Goal: Task Accomplishment & Management: Use online tool/utility

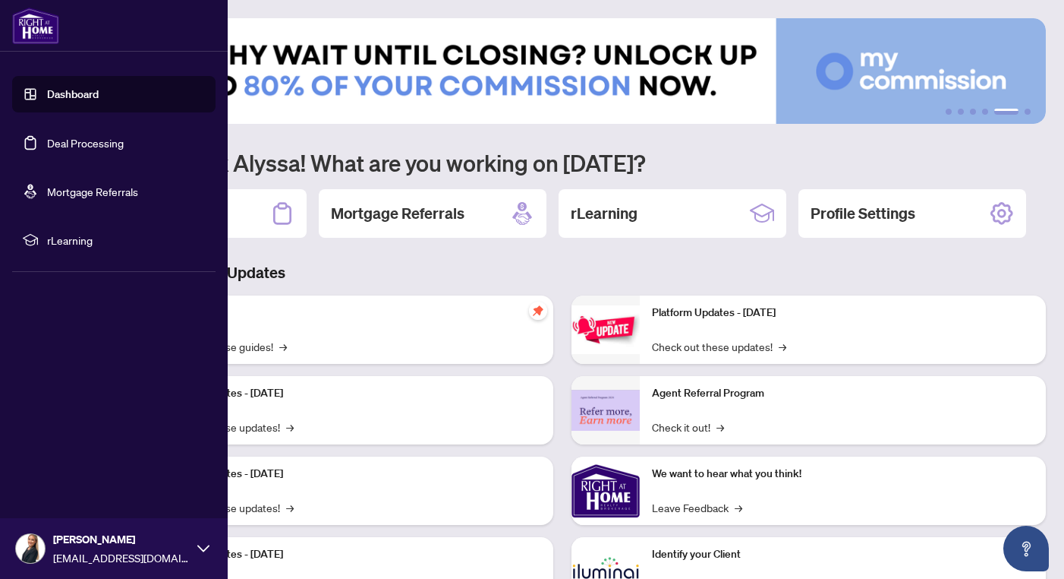
click at [99, 145] on link "Deal Processing" at bounding box center [85, 143] width 77 height 14
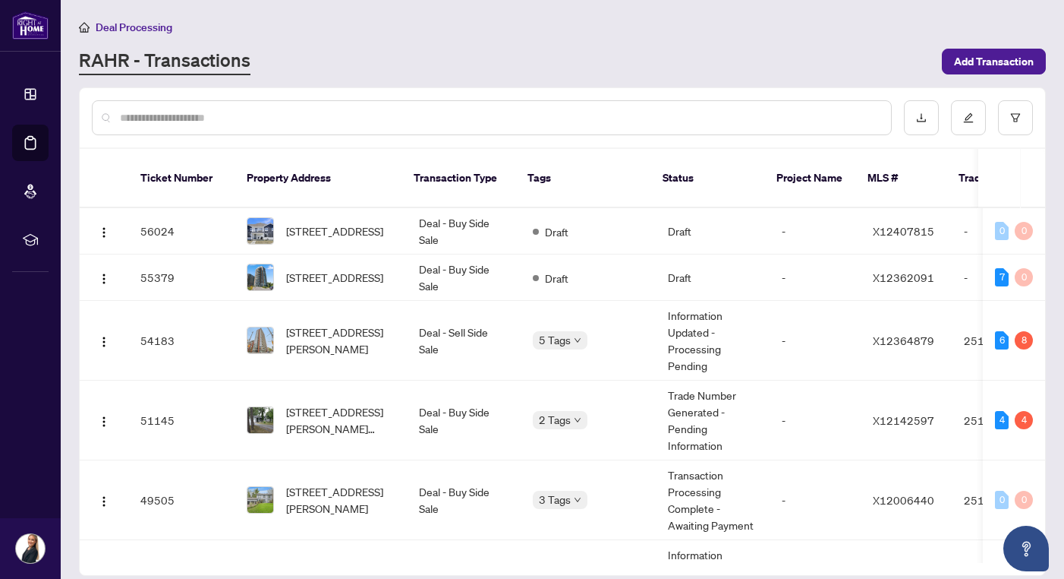
click at [274, 107] on div at bounding box center [492, 117] width 800 height 35
click at [274, 122] on input "text" at bounding box center [499, 117] width 759 height 17
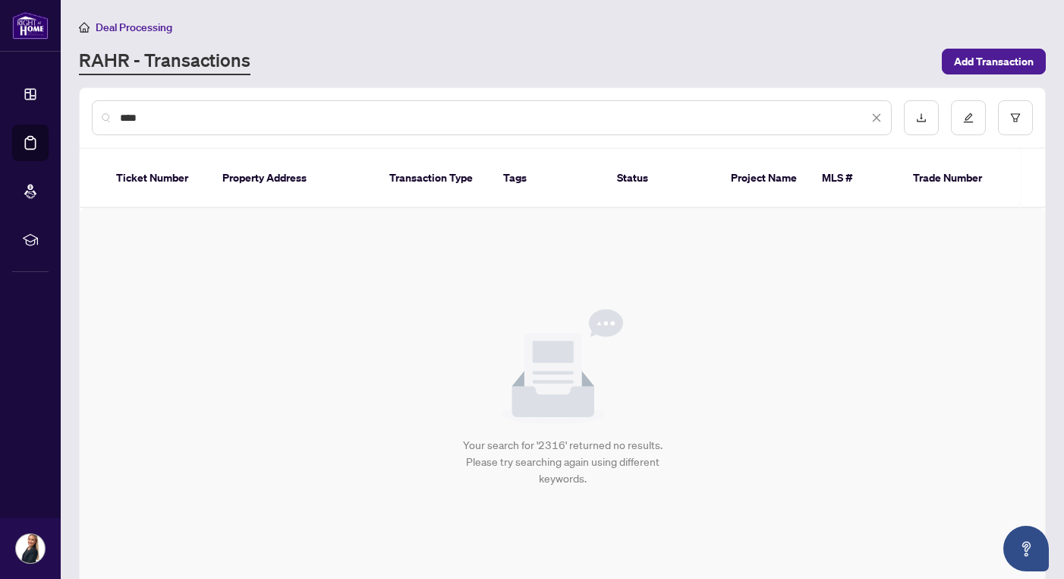
type input "****"
click at [871, 121] on span "****" at bounding box center [501, 117] width 762 height 17
click at [879, 117] on icon "close" at bounding box center [877, 117] width 11 height 11
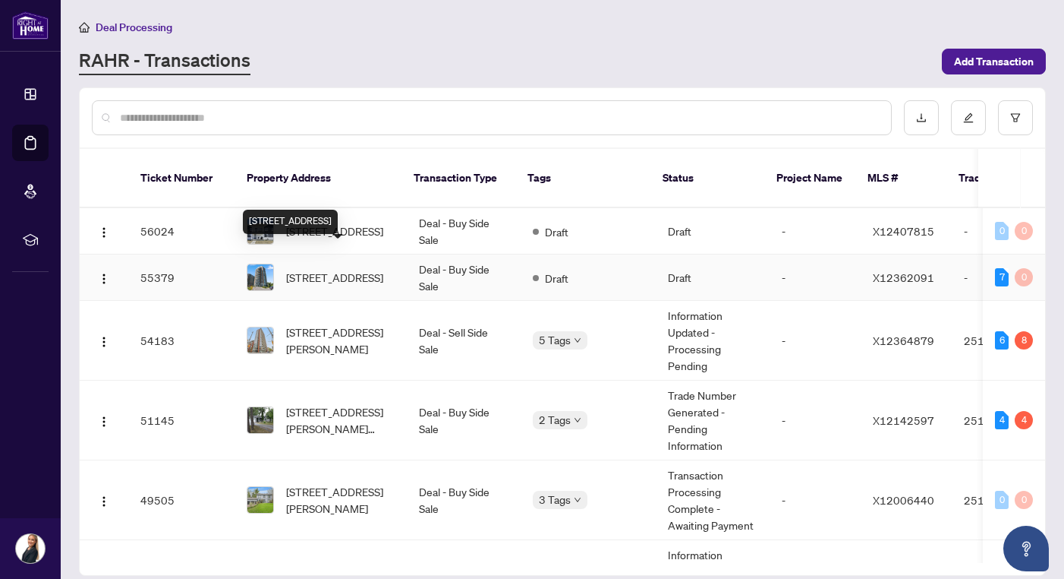
click at [288, 269] on span "[STREET_ADDRESS]" at bounding box center [334, 277] width 97 height 17
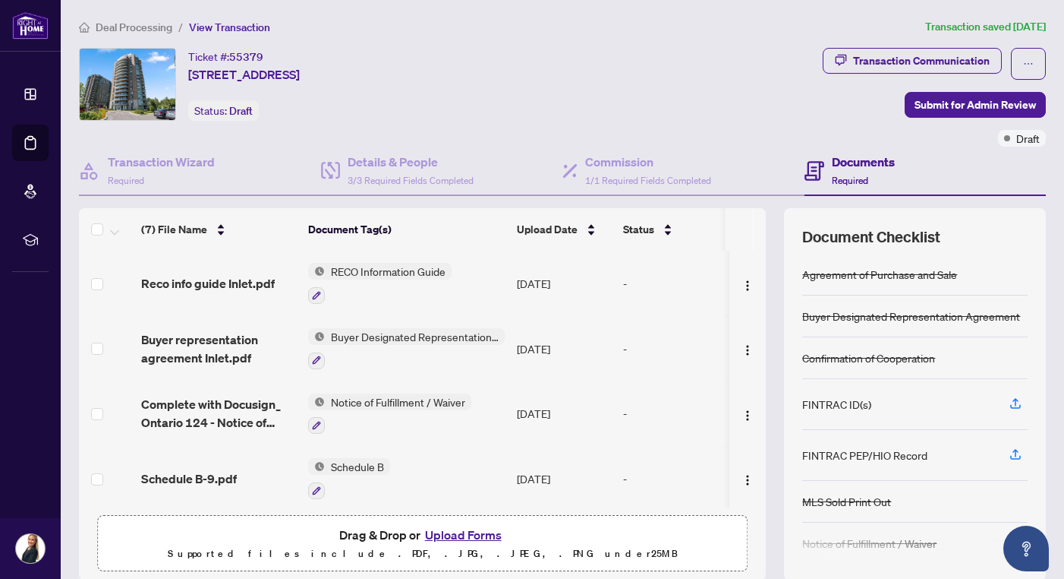
click at [93, 28] on span "Deal Processing" at bounding box center [125, 27] width 93 height 14
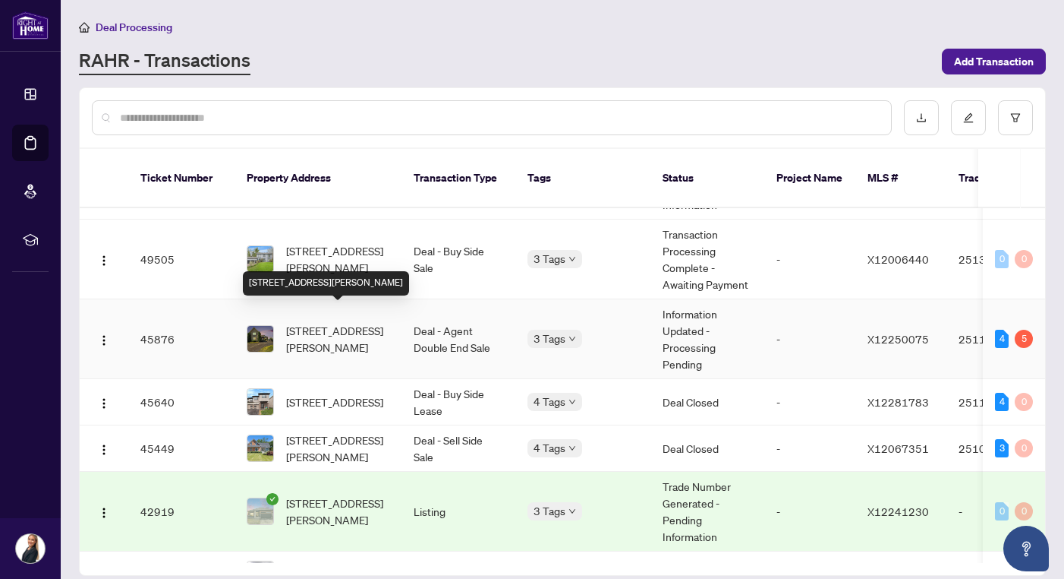
scroll to position [240, 0]
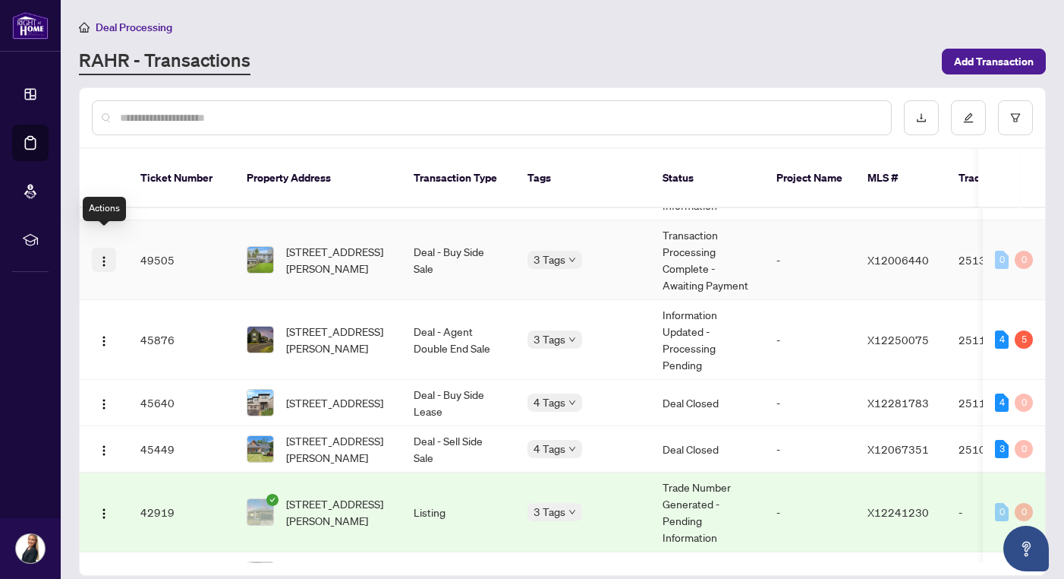
click at [105, 255] on img "button" at bounding box center [104, 261] width 12 height 12
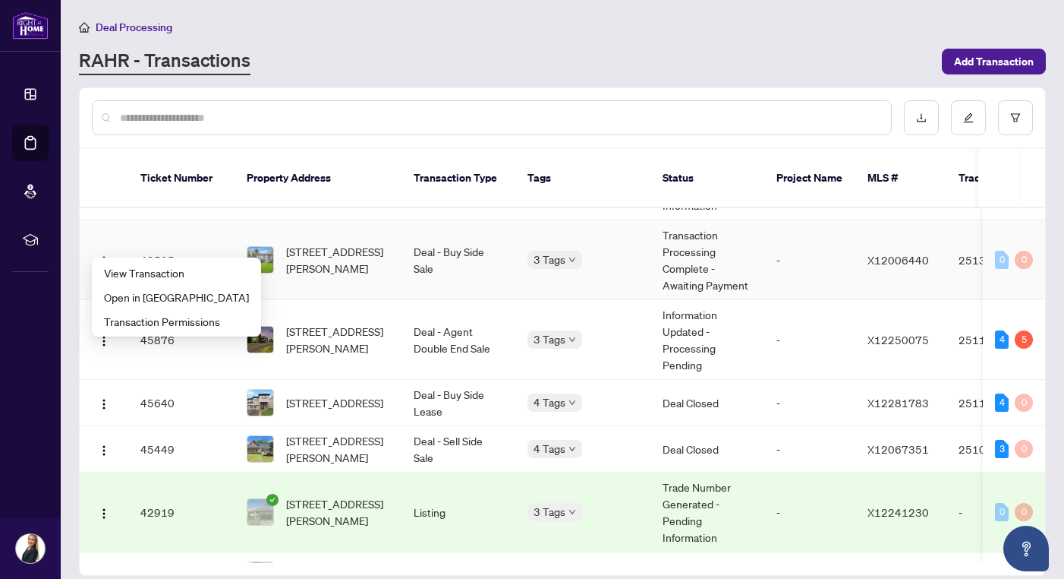
click at [201, 235] on td "49505" at bounding box center [181, 260] width 106 height 80
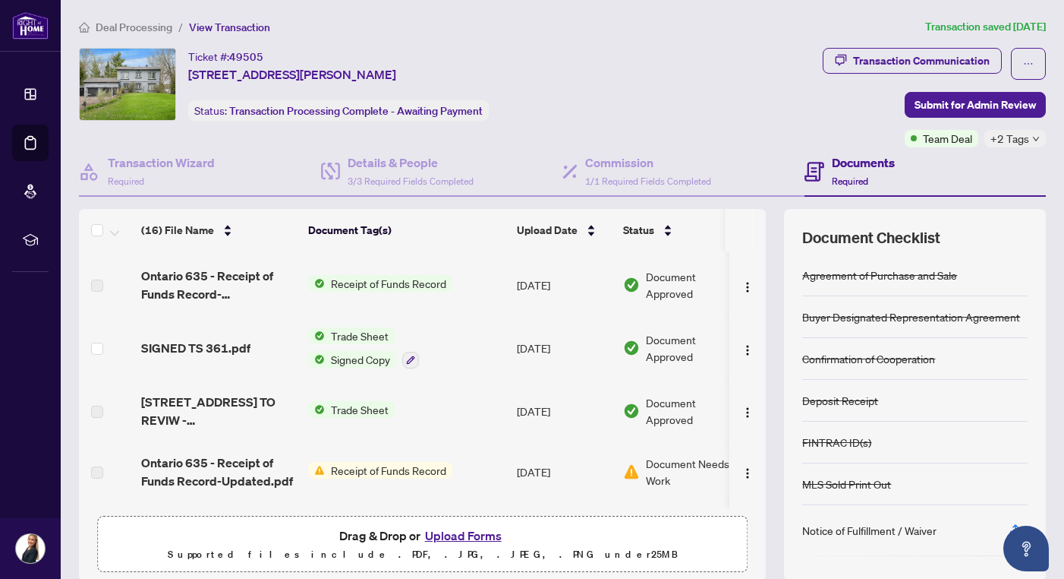
scroll to position [129, 0]
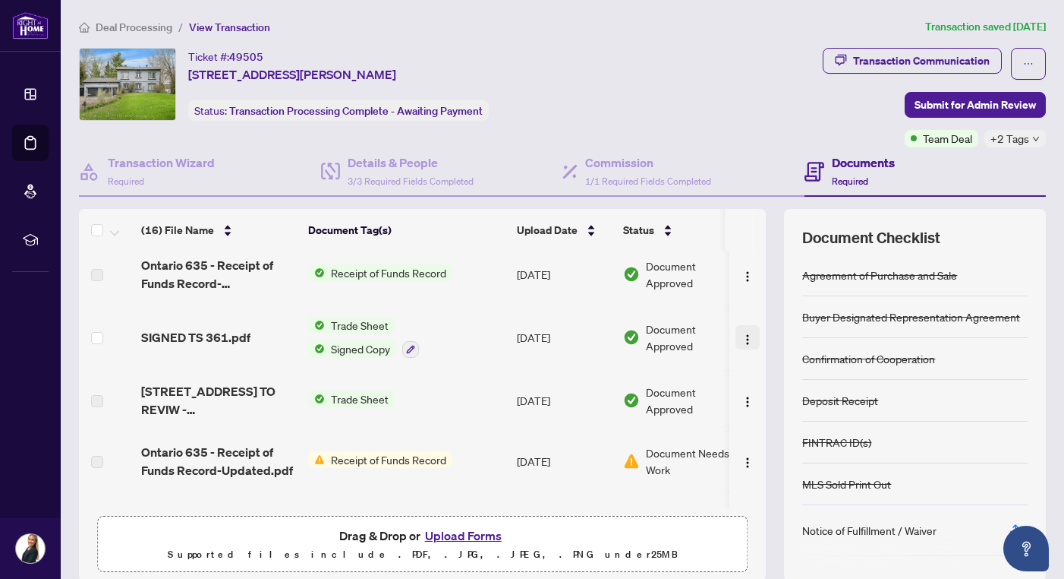
click at [742, 336] on img "button" at bounding box center [748, 339] width 12 height 12
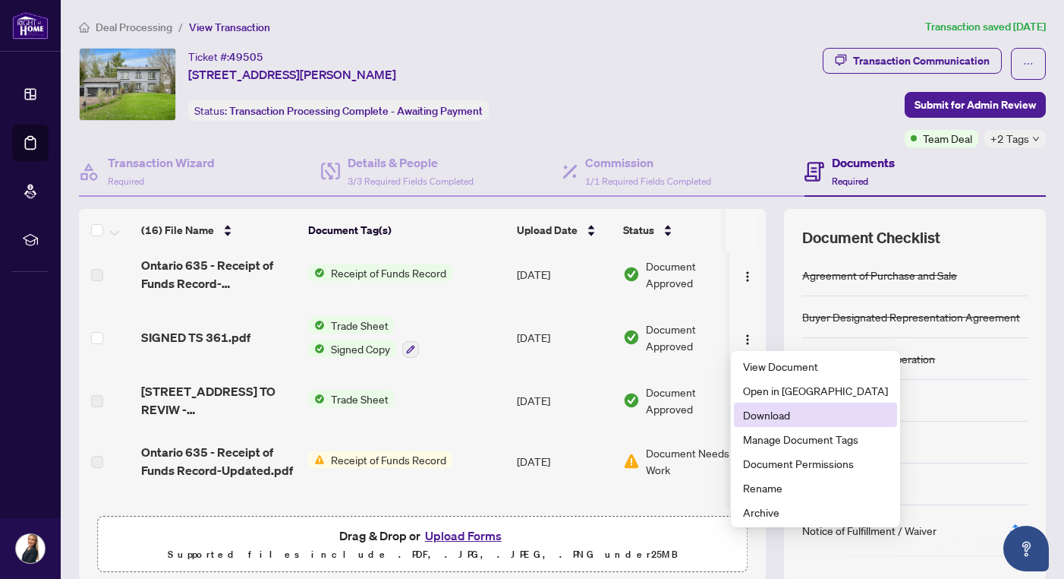
click at [769, 414] on span "Download" at bounding box center [815, 414] width 145 height 17
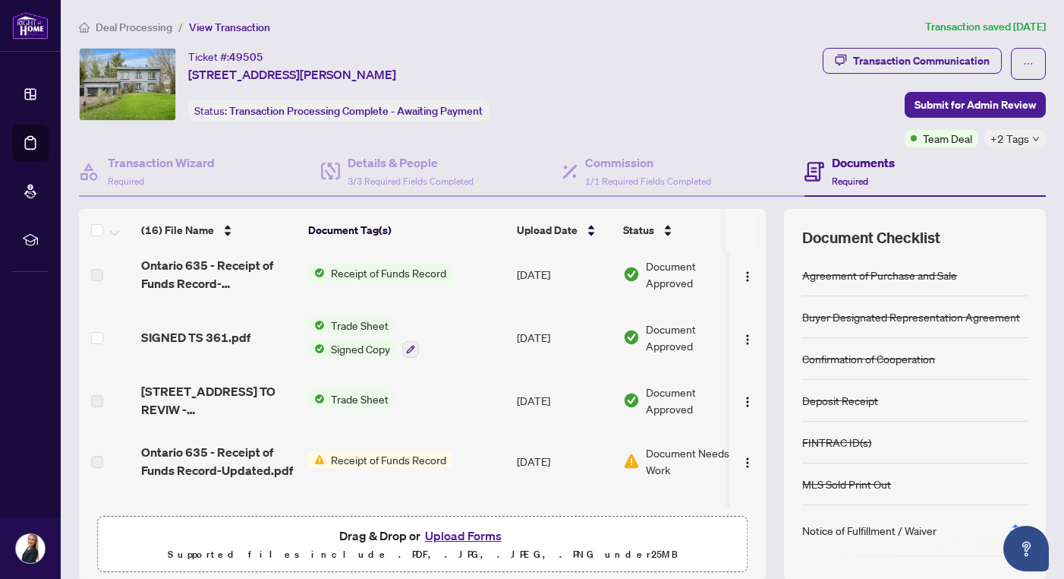
click at [110, 20] on span "Deal Processing" at bounding box center [134, 27] width 77 height 14
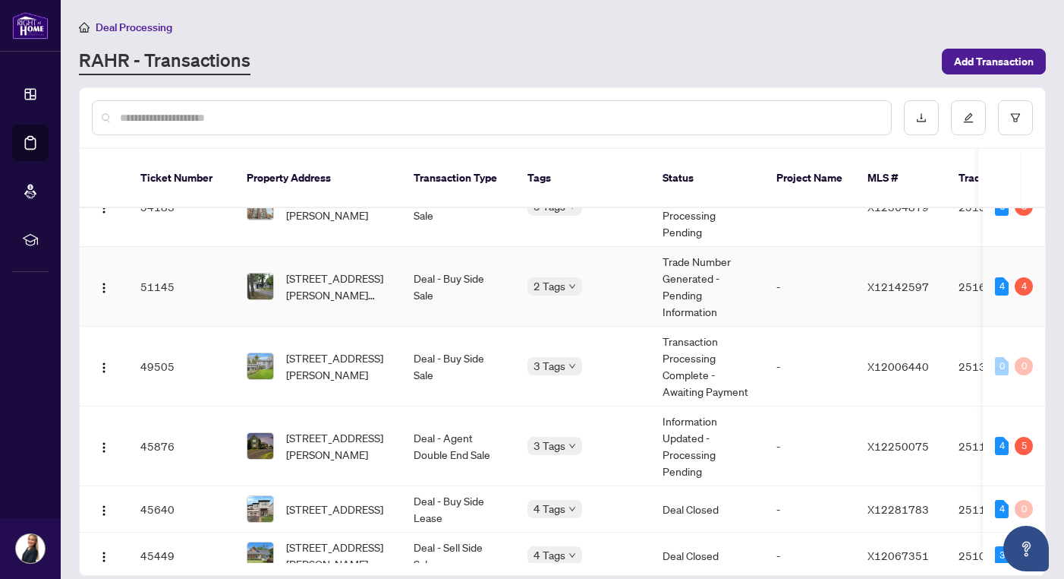
scroll to position [140, 0]
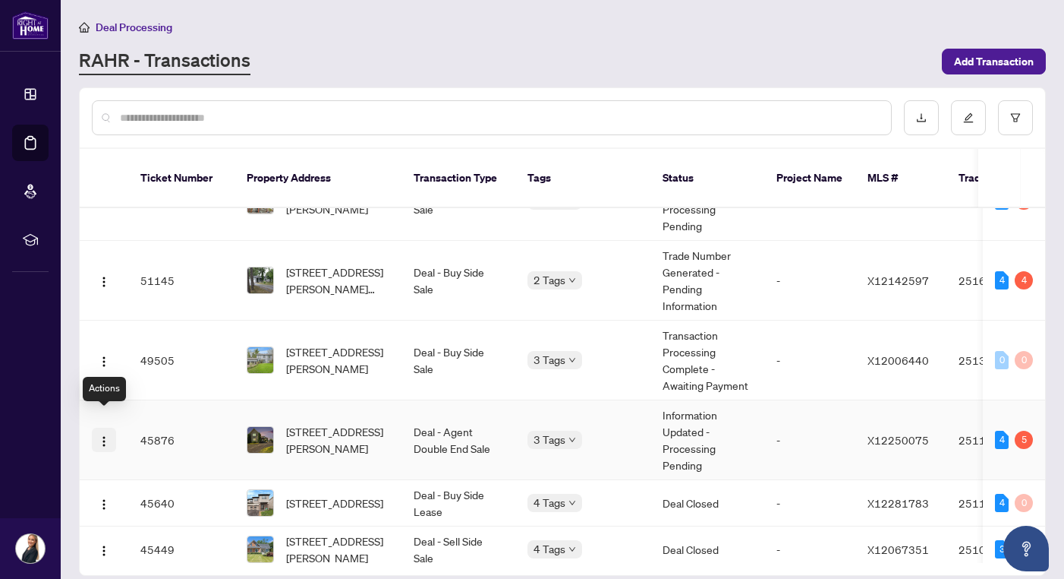
click at [108, 435] on img "button" at bounding box center [104, 441] width 12 height 12
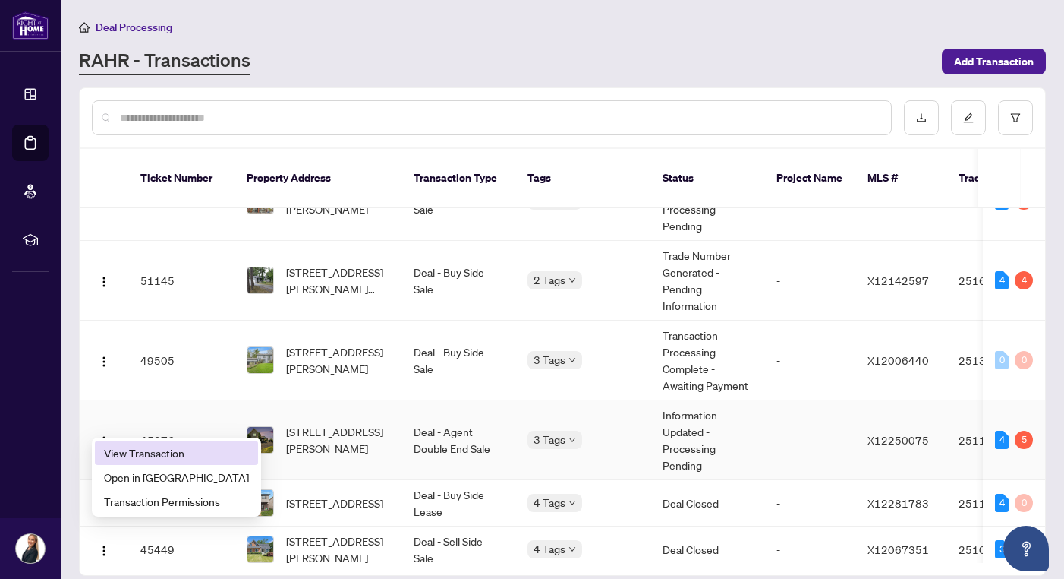
click at [178, 456] on span "View Transaction" at bounding box center [176, 452] width 145 height 17
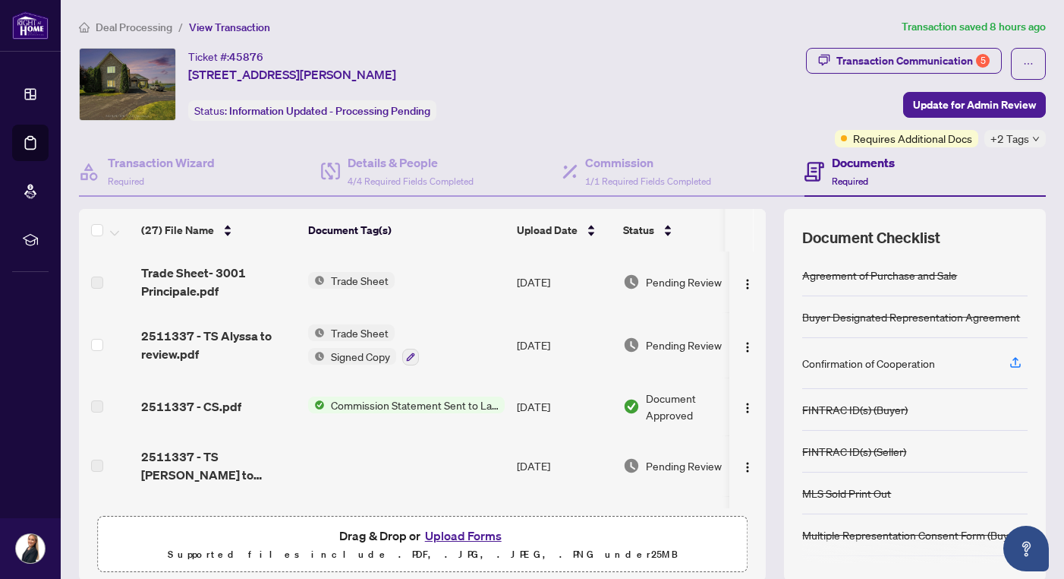
scroll to position [4, 0]
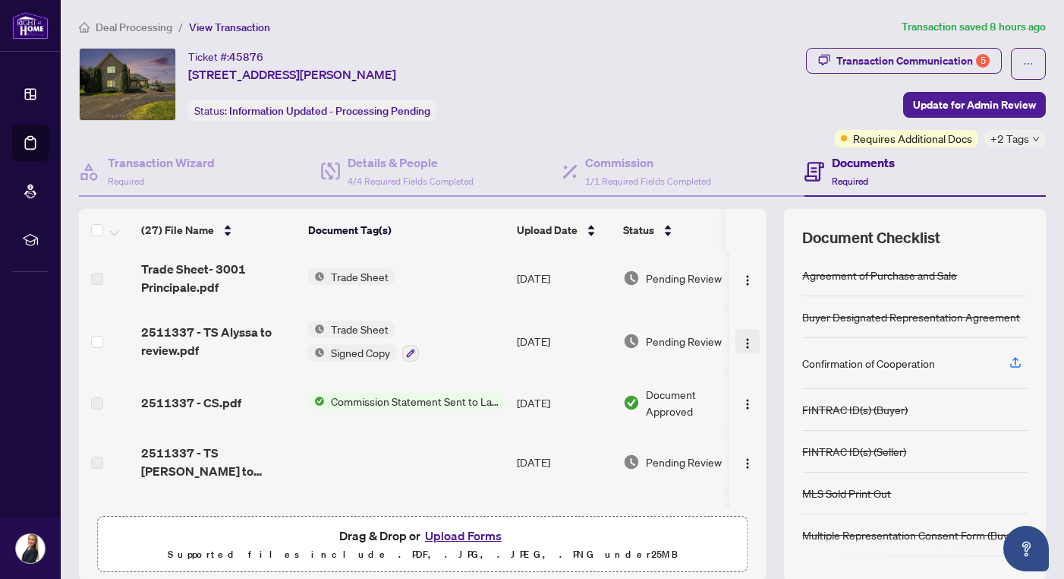
click at [746, 344] on img "button" at bounding box center [748, 343] width 12 height 12
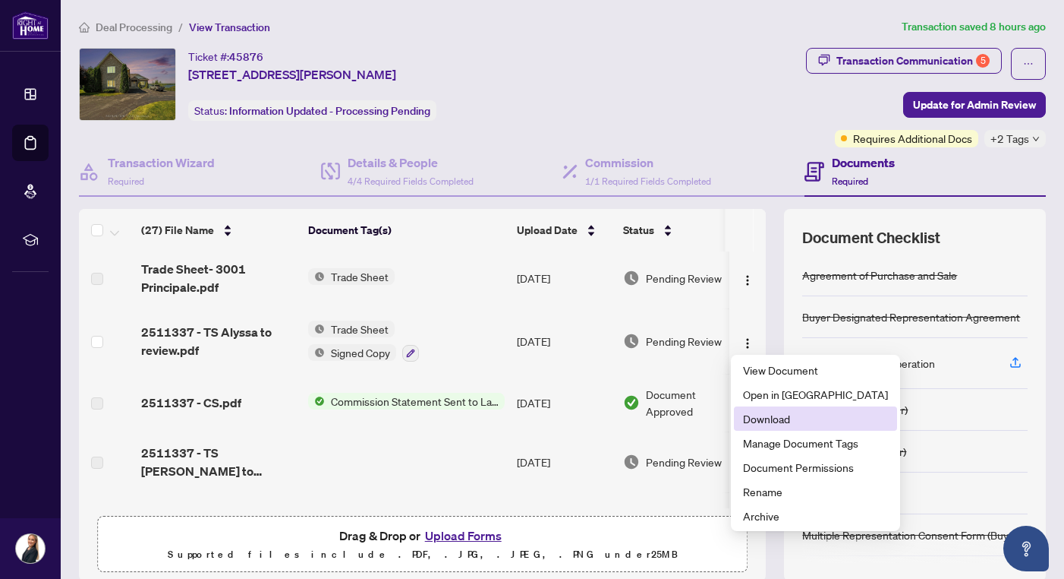
click at [773, 421] on span "Download" at bounding box center [815, 418] width 145 height 17
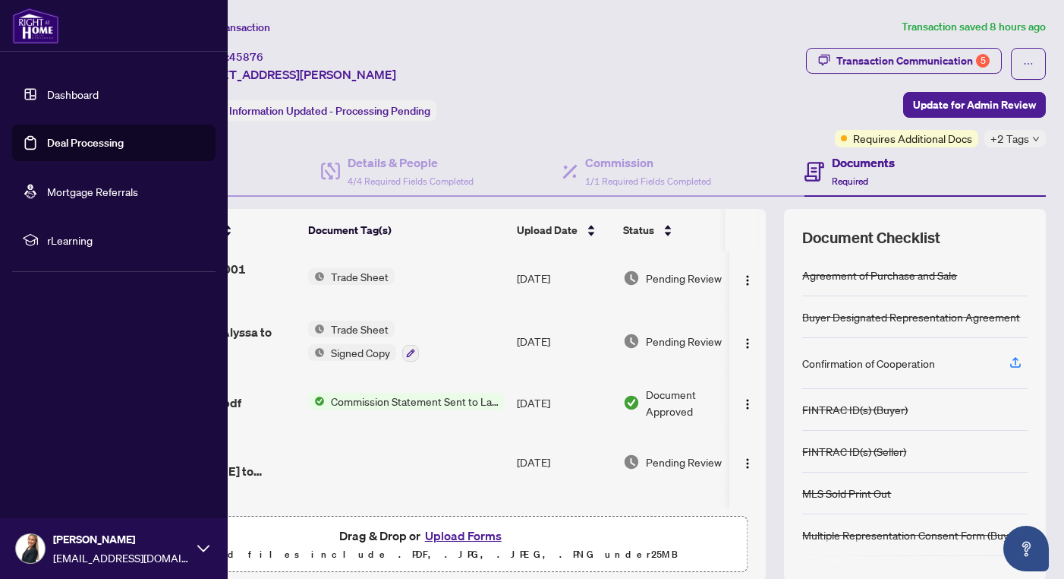
click at [89, 143] on link "Deal Processing" at bounding box center [85, 143] width 77 height 14
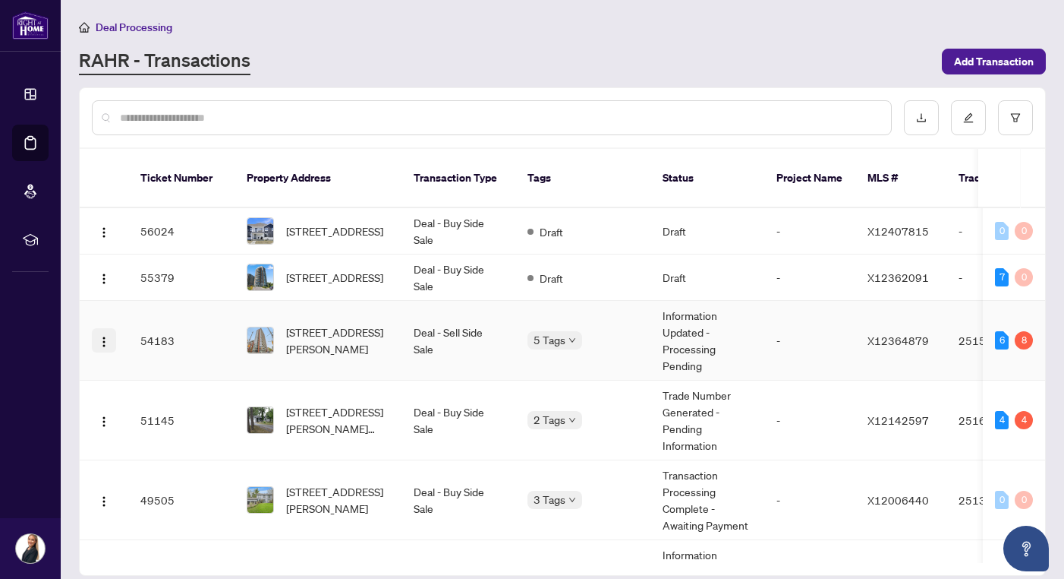
click at [99, 336] on img "button" at bounding box center [104, 342] width 12 height 12
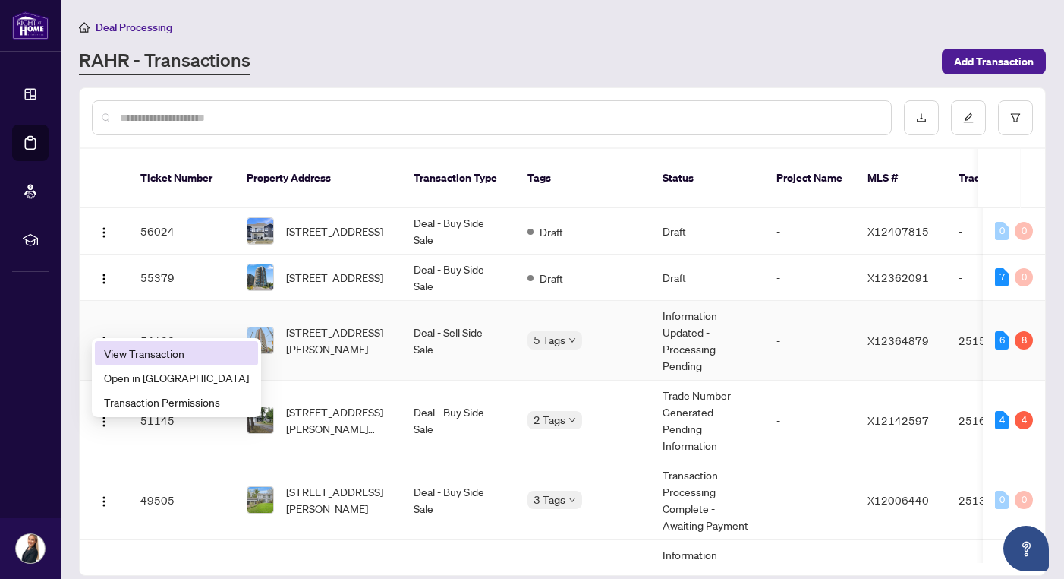
click at [176, 347] on span "View Transaction" at bounding box center [176, 353] width 145 height 17
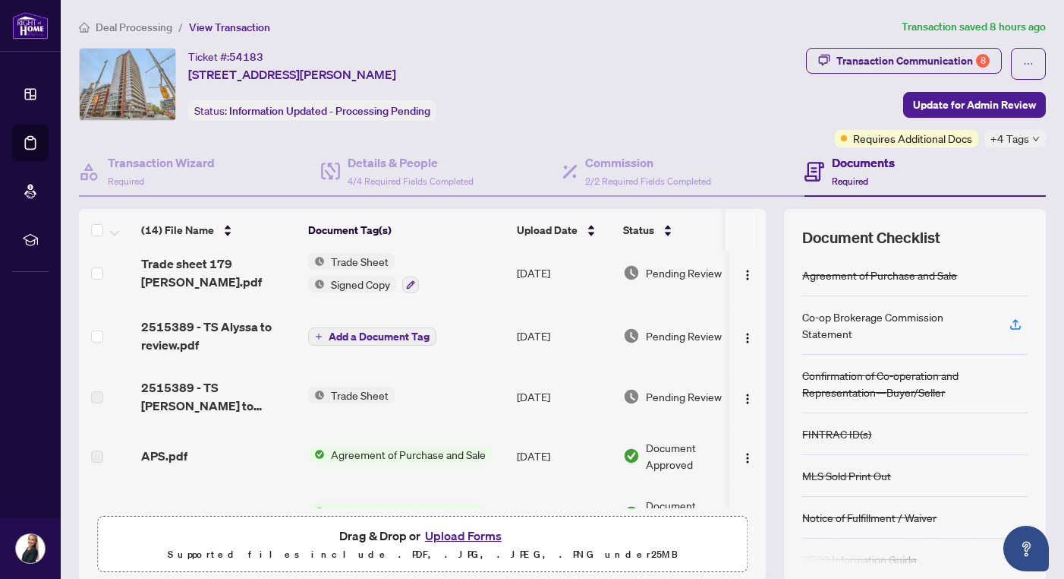
scroll to position [204, 0]
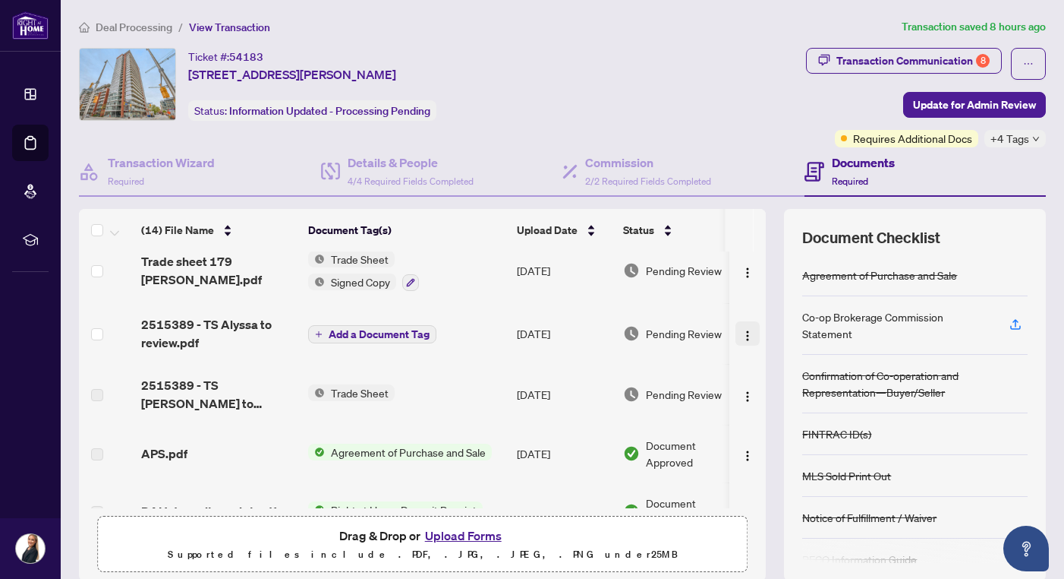
click at [742, 331] on img "button" at bounding box center [748, 336] width 12 height 12
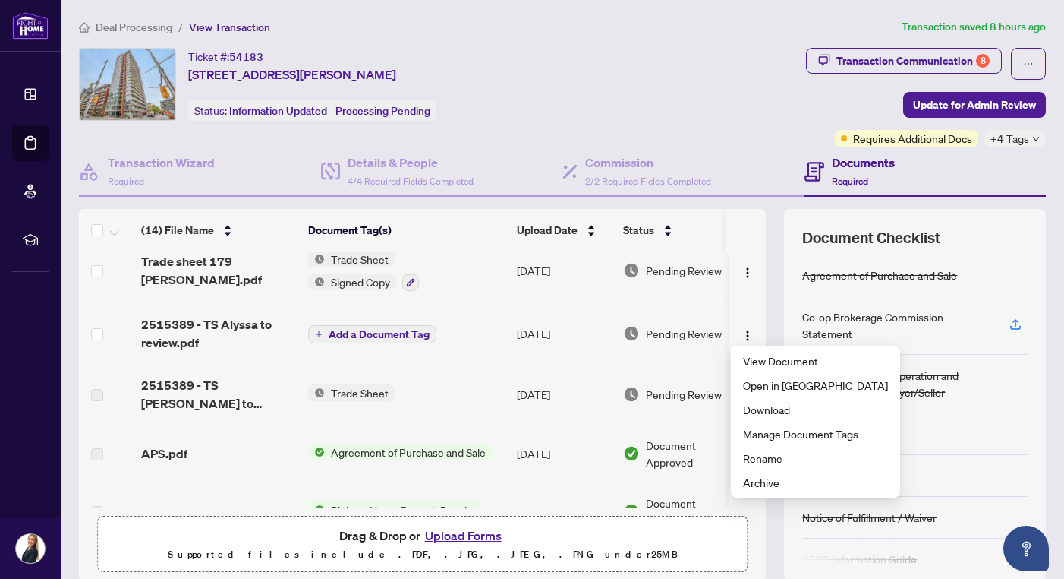
click at [475, 351] on td "Add a Document Tag" at bounding box center [406, 333] width 209 height 61
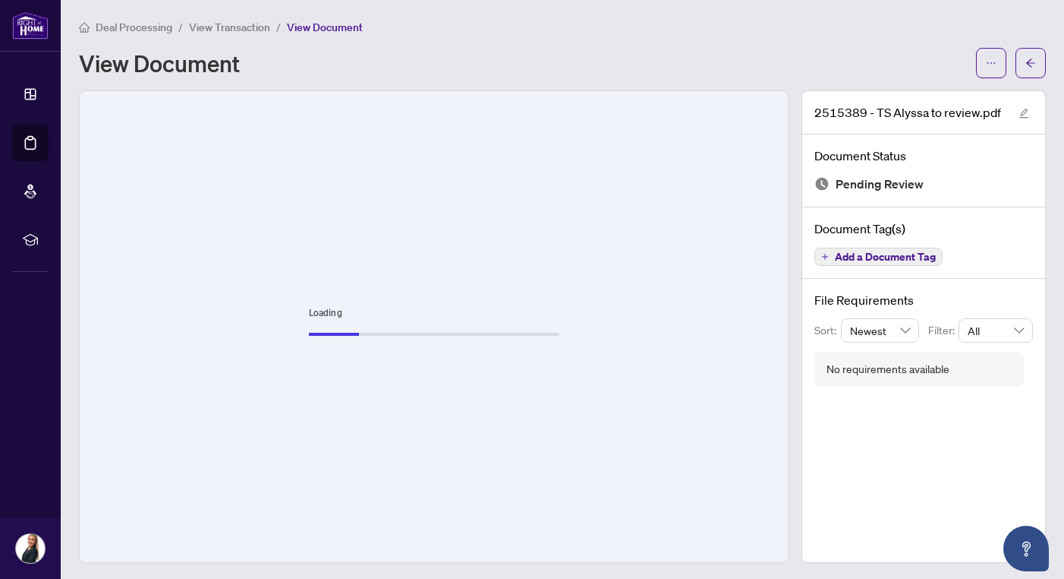
click at [261, 24] on span "View Transaction" at bounding box center [229, 27] width 81 height 14
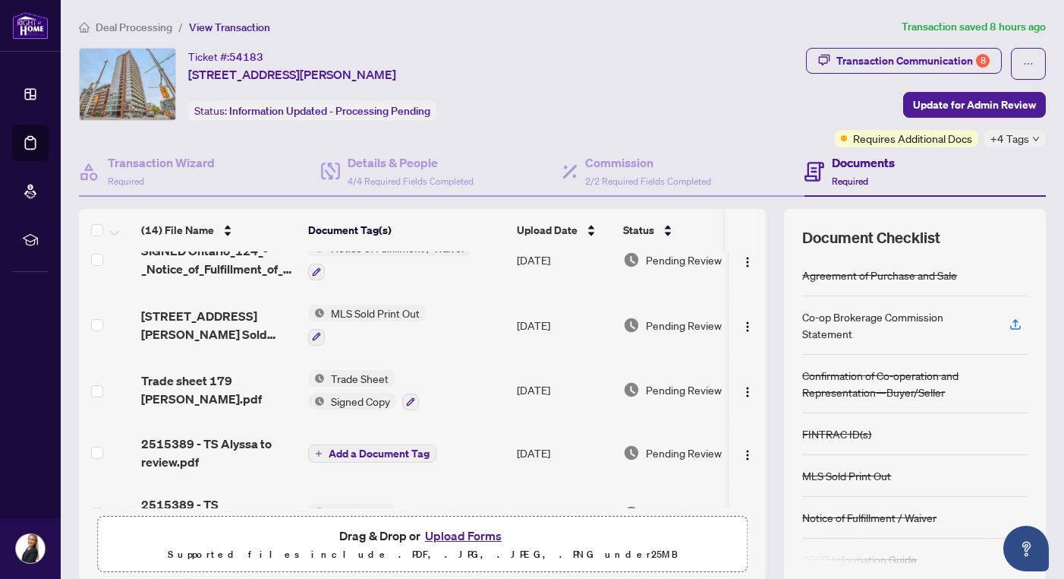
scroll to position [114, 0]
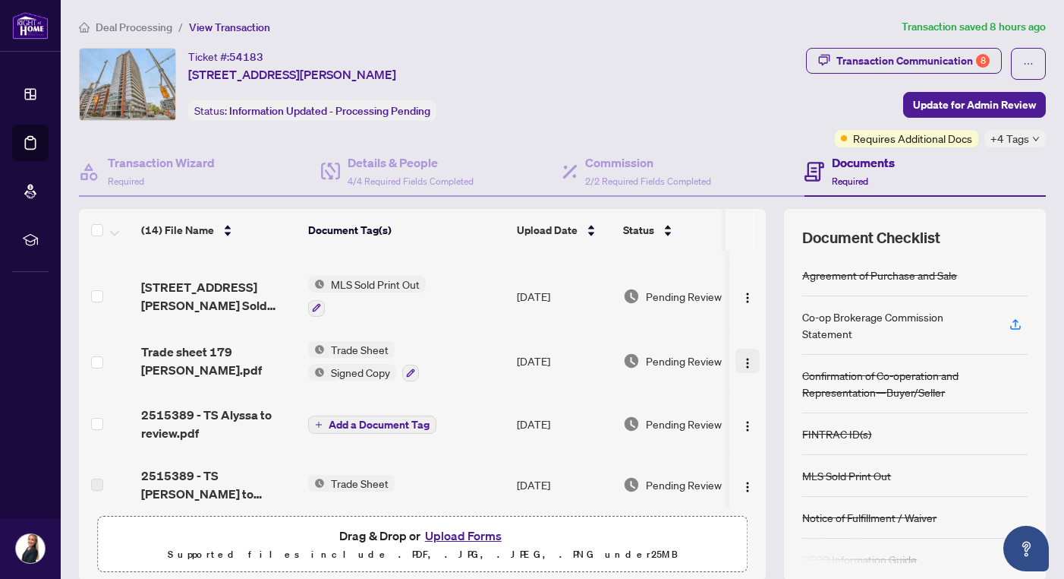
click at [743, 364] on img "button" at bounding box center [748, 363] width 12 height 12
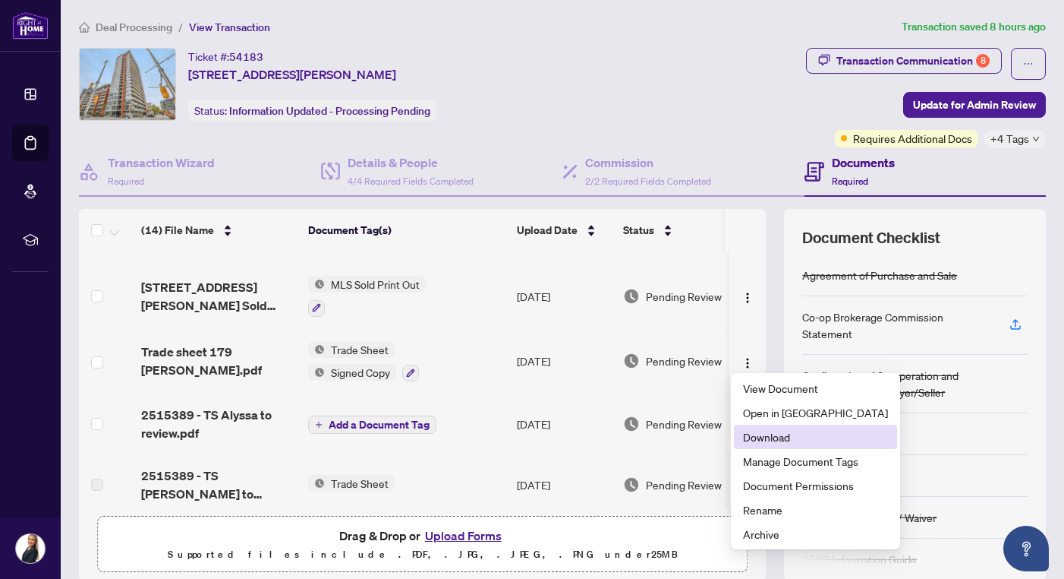
click at [772, 430] on span "Download" at bounding box center [815, 436] width 145 height 17
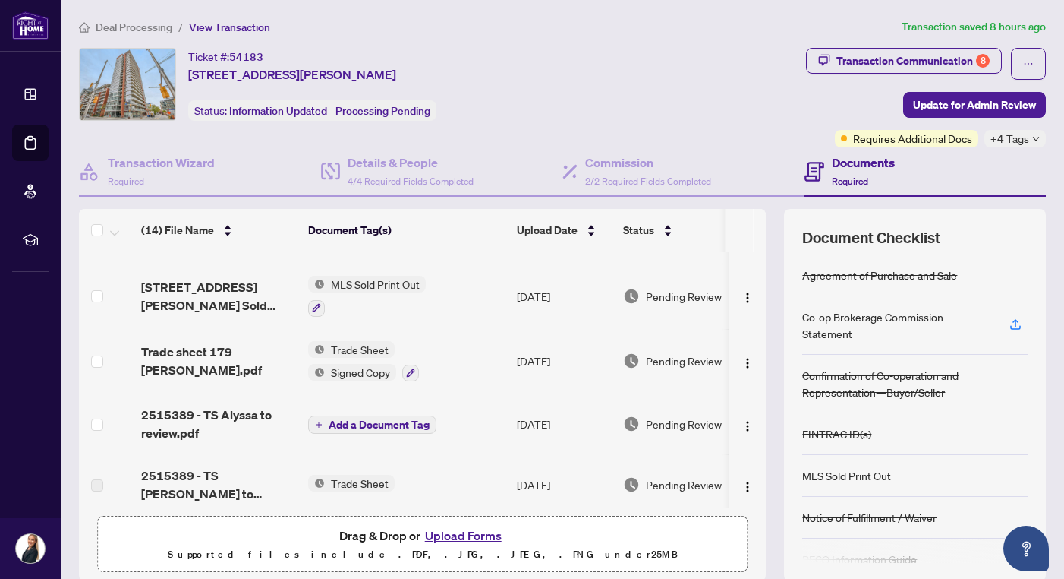
click at [141, 27] on span "Deal Processing" at bounding box center [134, 27] width 77 height 14
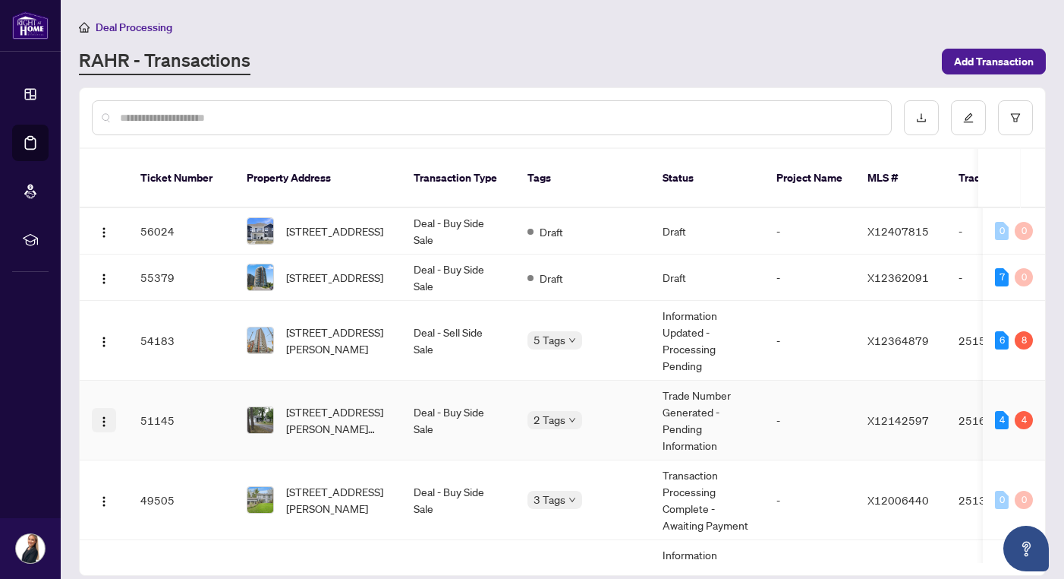
click at [104, 415] on img "button" at bounding box center [104, 421] width 12 height 12
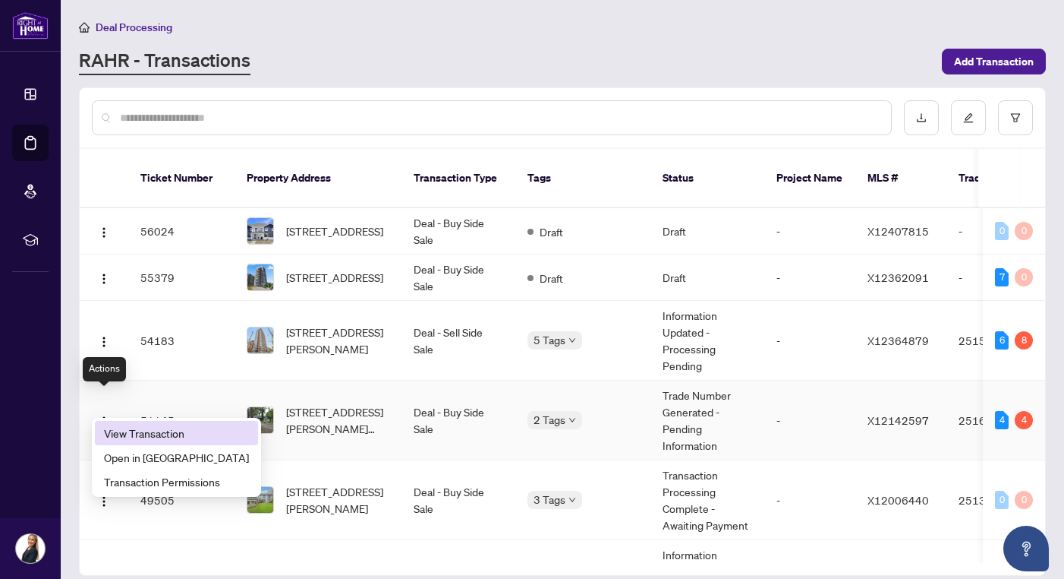
click at [170, 437] on span "View Transaction" at bounding box center [176, 432] width 145 height 17
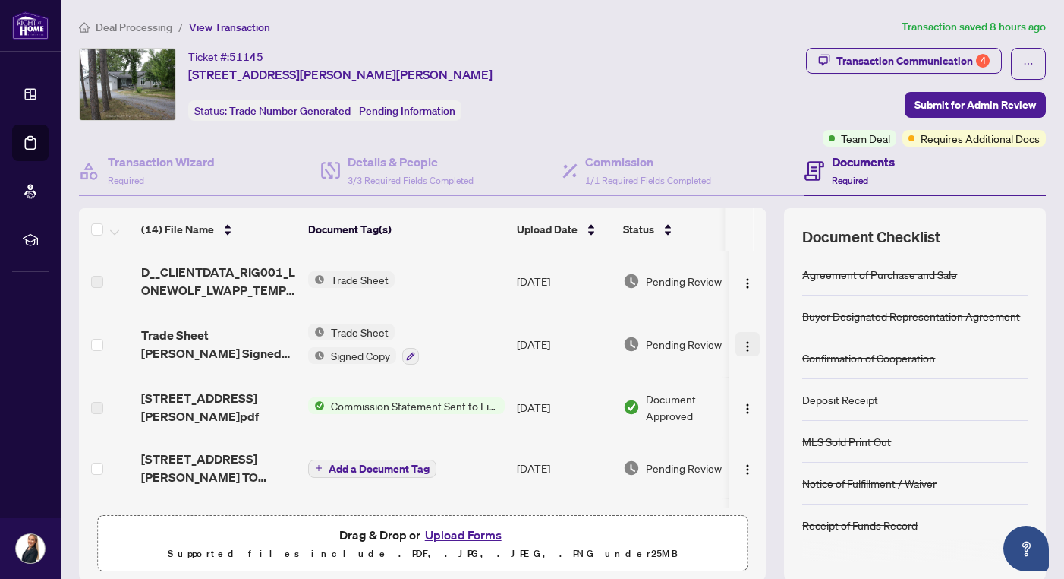
click at [742, 348] on img "button" at bounding box center [748, 346] width 12 height 12
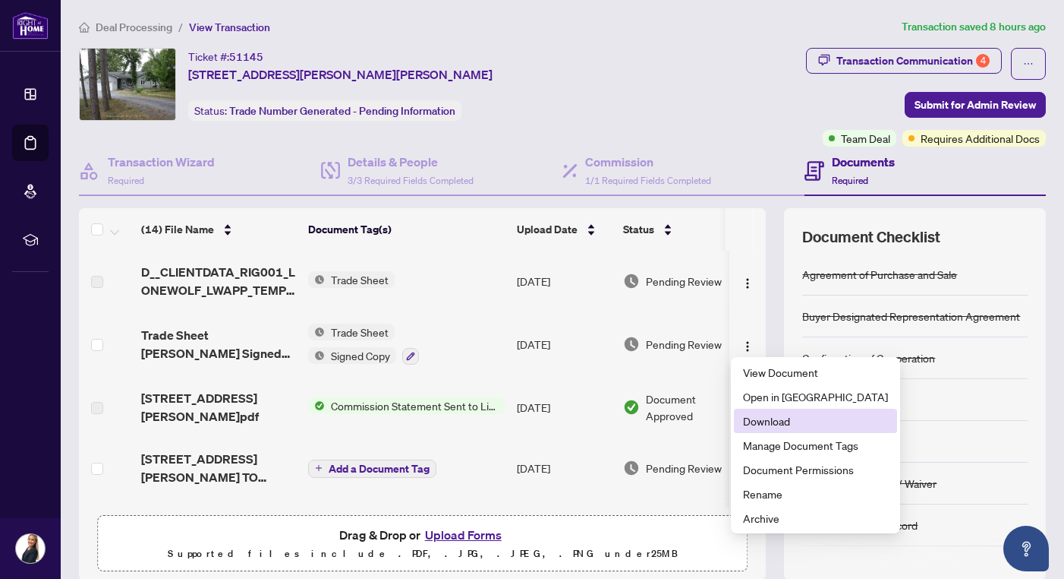
click at [761, 418] on span "Download" at bounding box center [815, 420] width 145 height 17
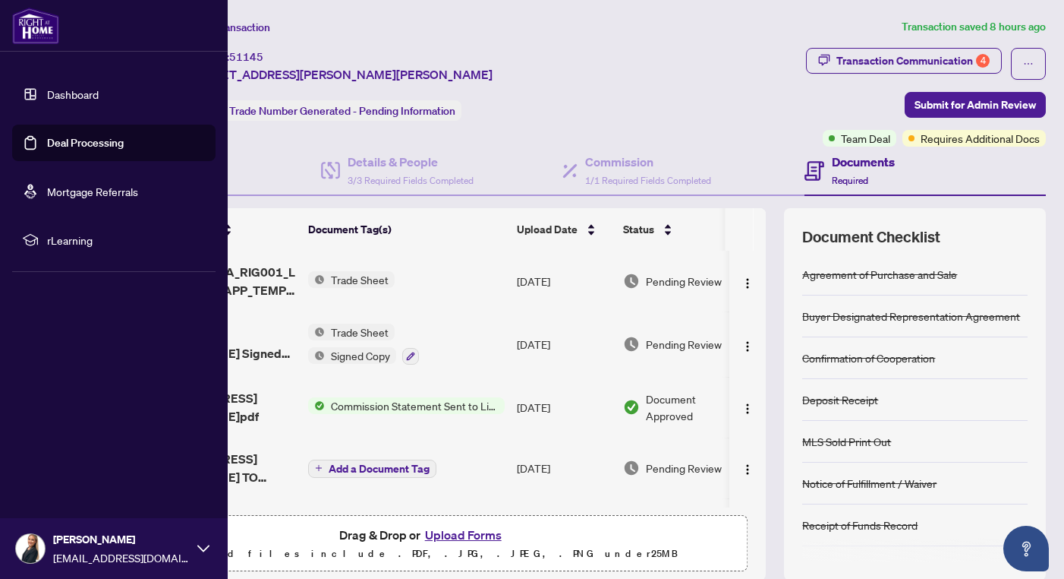
click at [47, 93] on link "Dashboard" at bounding box center [73, 94] width 52 height 14
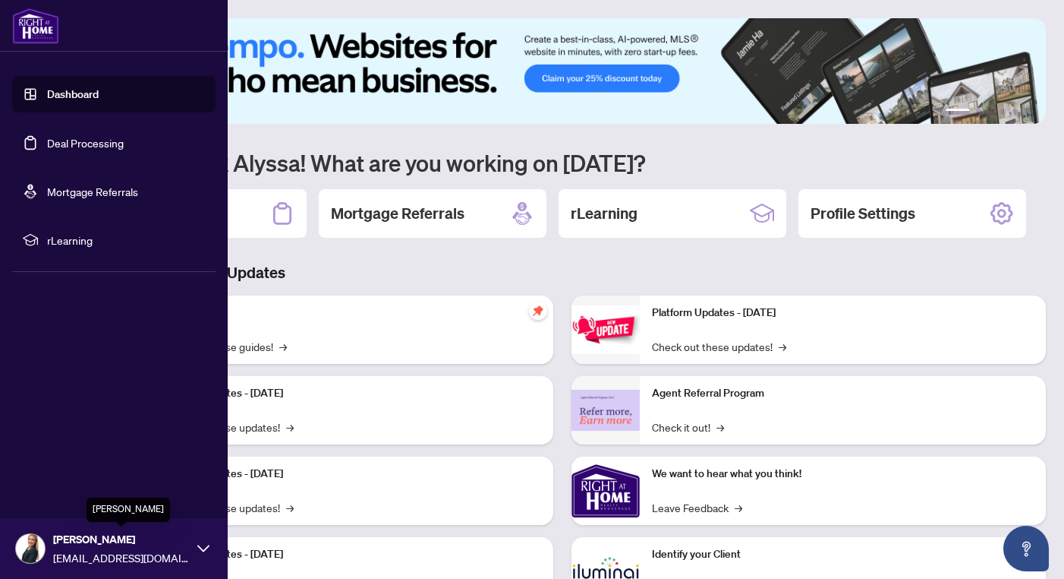
click at [147, 543] on span "[PERSON_NAME]" at bounding box center [121, 539] width 137 height 17
click at [87, 451] on button "Logout" at bounding box center [113, 458] width 203 height 26
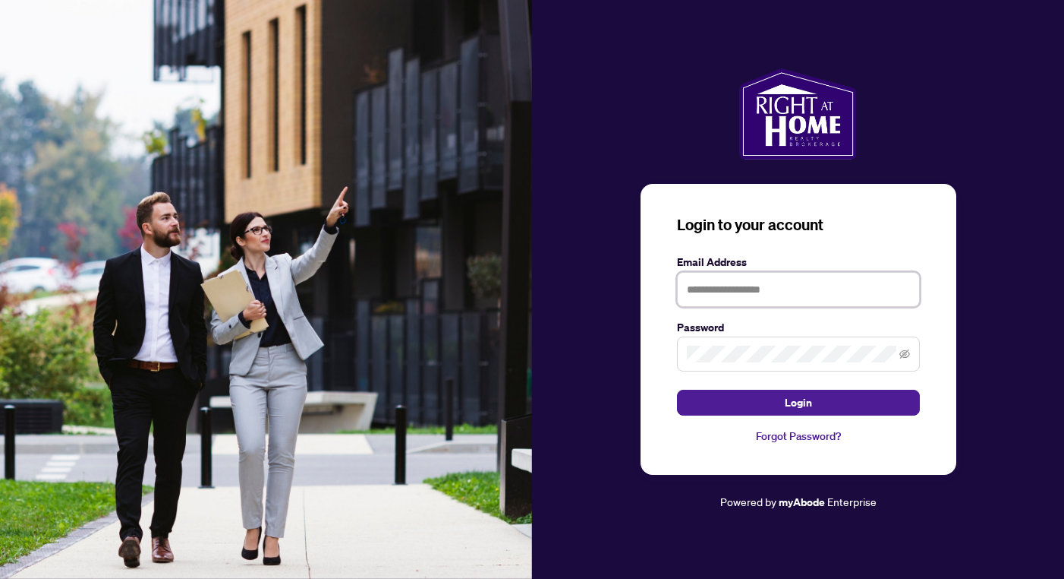
type input "**********"
